Goal: Information Seeking & Learning: Learn about a topic

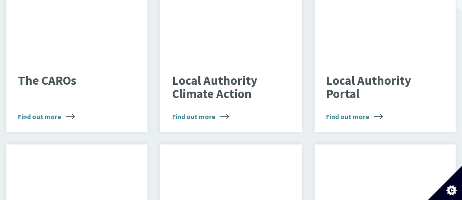
scroll to position [667, 0]
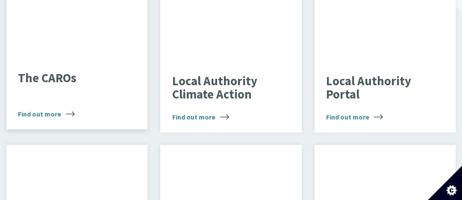
click at [39, 109] on span "Find out more" at bounding box center [46, 114] width 57 height 10
click at [47, 109] on span "Find out more" at bounding box center [46, 114] width 57 height 10
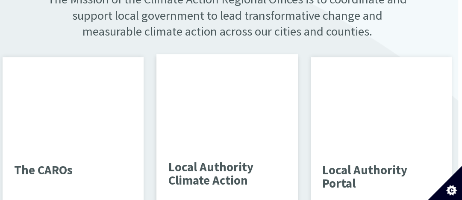
scroll to position [578, 4]
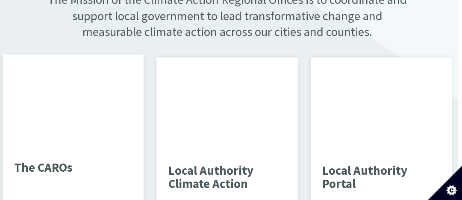
click at [53, 161] on p "The CAROs" at bounding box center [67, 168] width 106 height 14
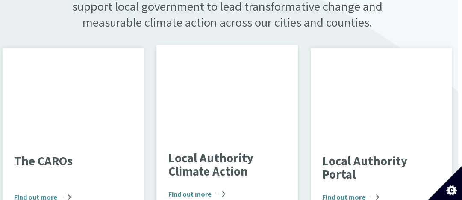
scroll to position [587, 4]
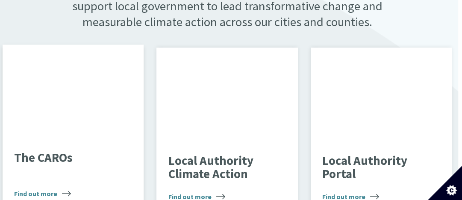
click at [63, 138] on div "The CAROs Find out more" at bounding box center [73, 173] width 141 height 70
click at [50, 188] on span "Find out more" at bounding box center [42, 193] width 57 height 10
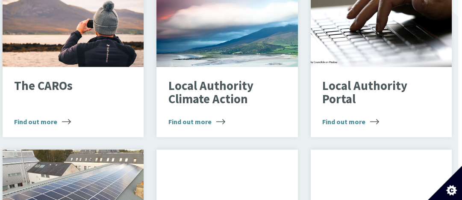
scroll to position [650, 4]
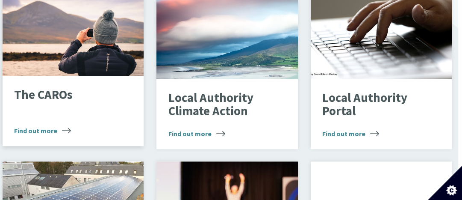
click at [36, 125] on span "Find out more" at bounding box center [42, 130] width 57 height 10
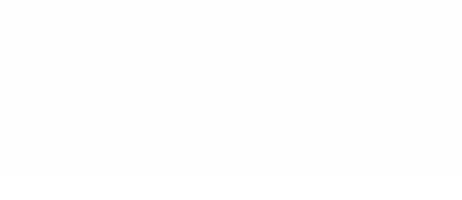
type input "******"
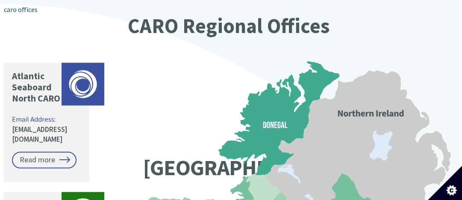
scroll to position [693, 1]
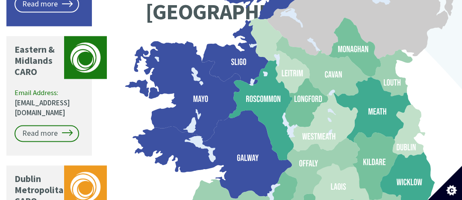
drag, startPoint x: 142, startPoint y: 84, endPoint x: 153, endPoint y: 13, distance: 72.1
click at [153, 13] on icon ".st0{fill:#9ed0b2;}.st1{fill:#4b5a5d;font-family:SourceSansPro-Bold, Source San…" at bounding box center [289, 145] width 334 height 486
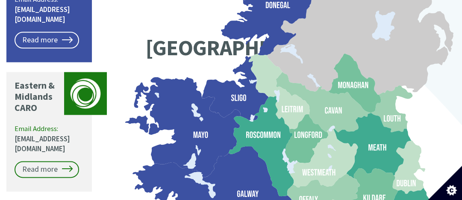
scroll to position [807, 0]
